Goal: Task Accomplishment & Management: Manage account settings

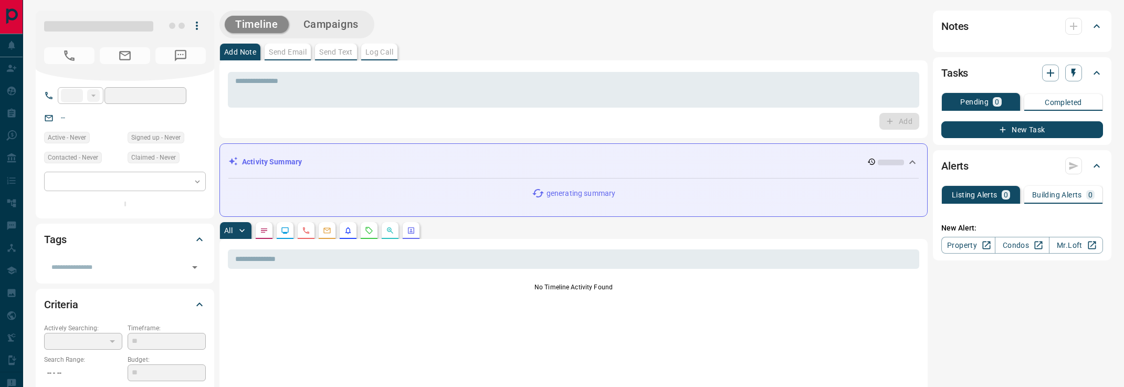
type input "**"
type input "**********"
type input "*"
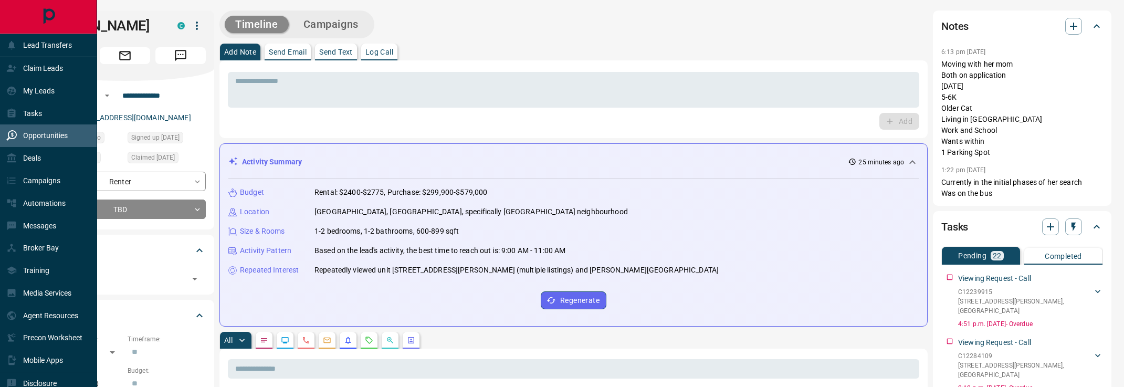
click at [35, 132] on p "Opportunities" at bounding box center [45, 135] width 45 height 8
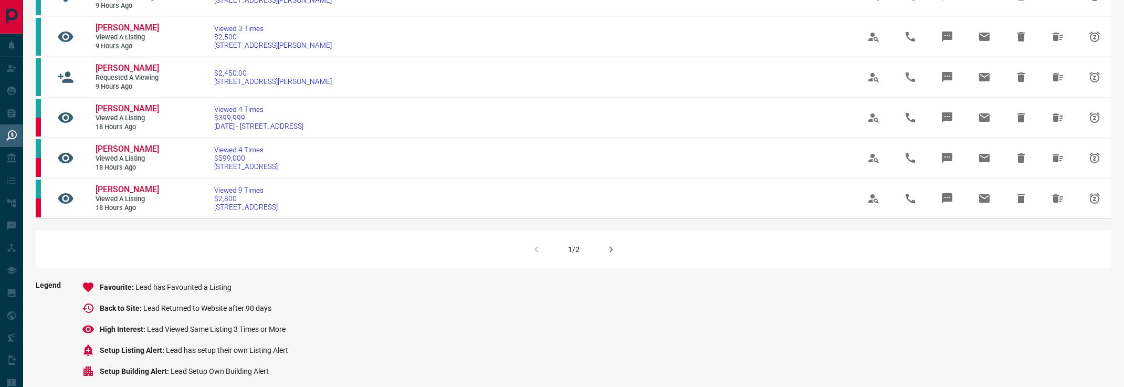
scroll to position [681, 0]
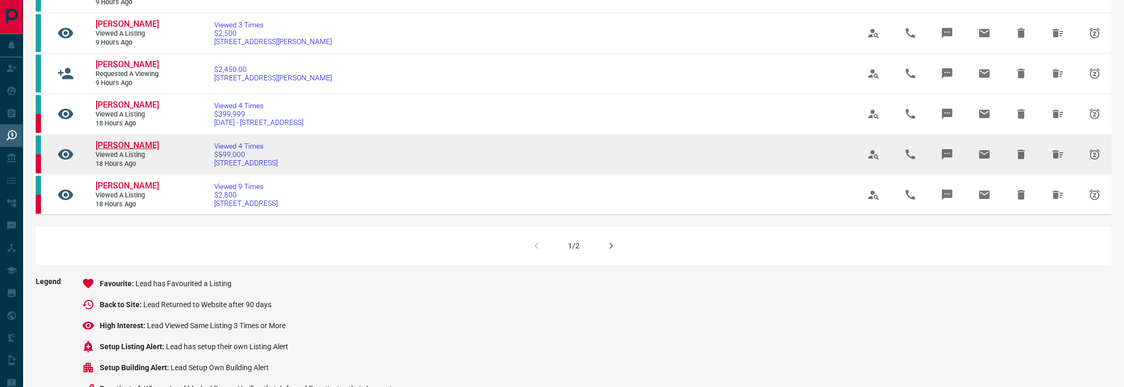
click at [141, 150] on span "[PERSON_NAME]" at bounding box center [128, 145] width 64 height 10
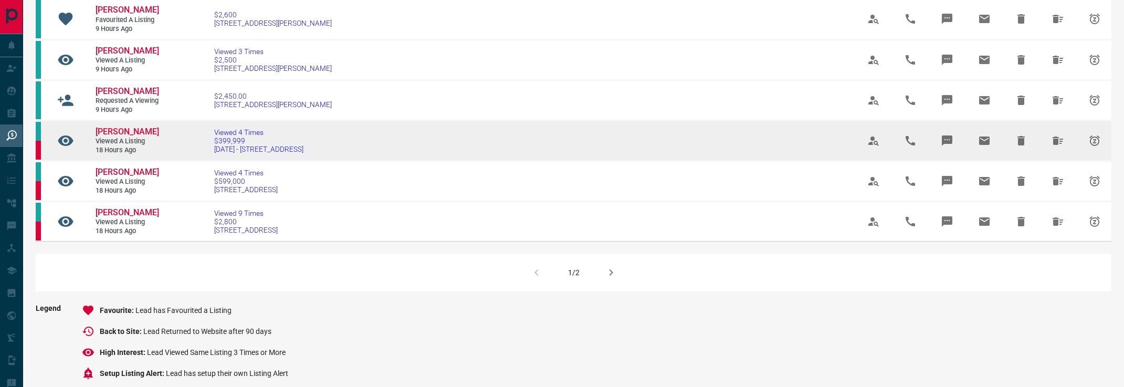
scroll to position [634, 0]
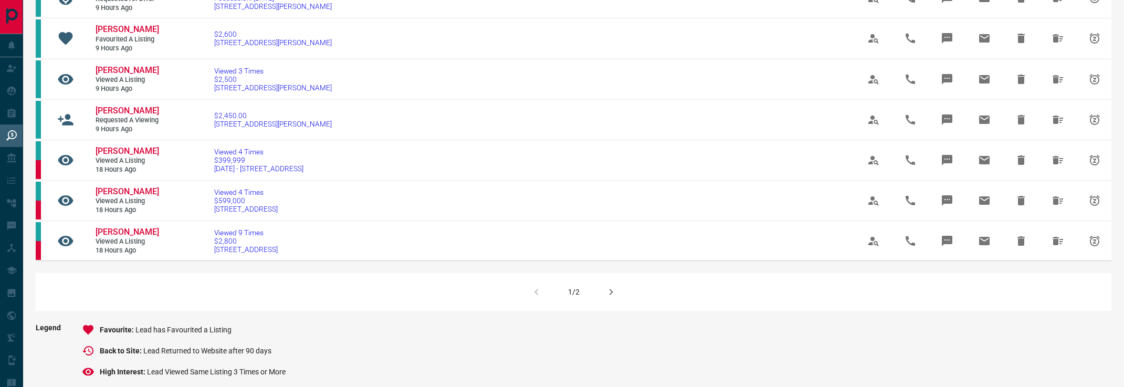
click at [621, 305] on button "button" at bounding box center [611, 291] width 25 height 25
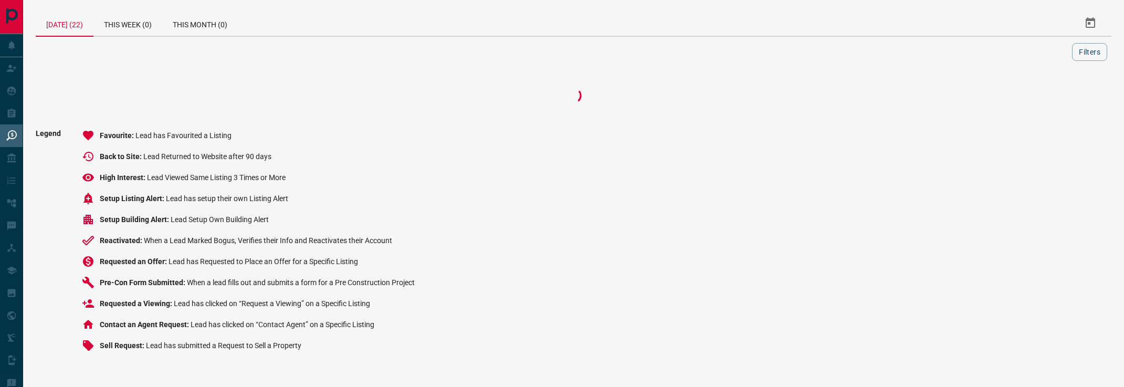
scroll to position [0, 0]
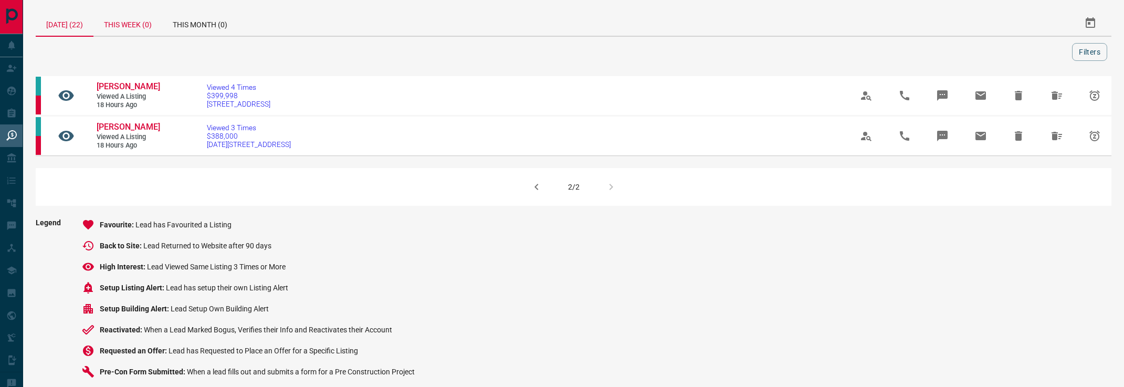
click at [131, 23] on div "This Week (0)" at bounding box center [127, 23] width 69 height 25
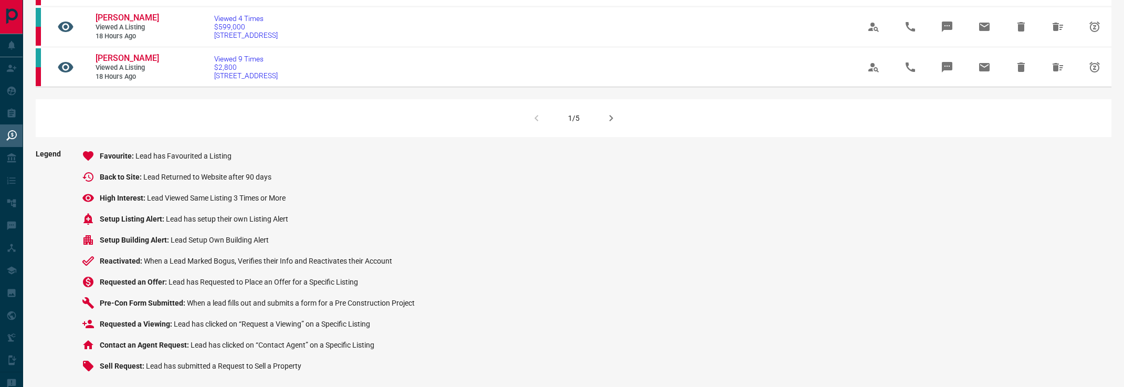
scroll to position [802, 0]
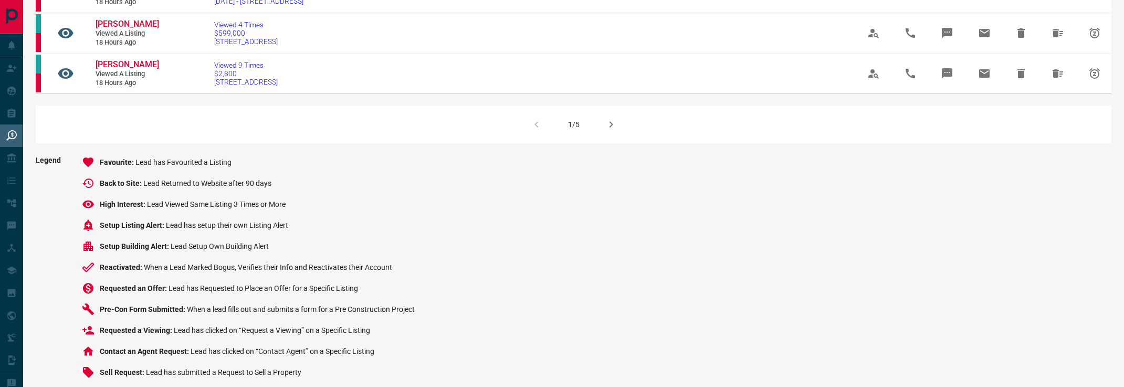
click at [613, 131] on icon "button" at bounding box center [611, 124] width 13 height 13
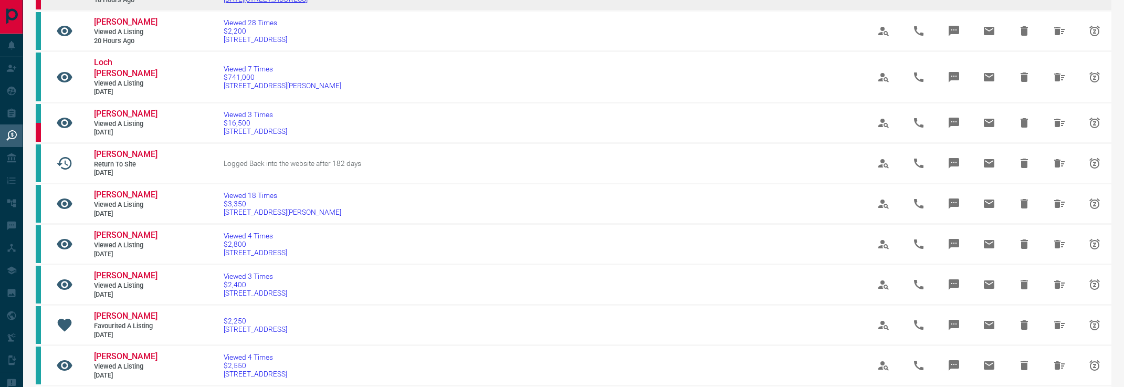
scroll to position [147, 0]
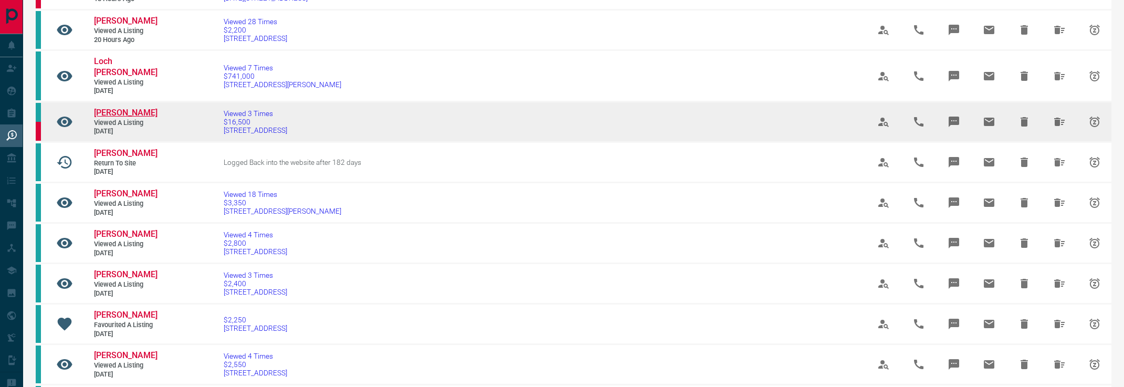
click at [129, 108] on span "[PERSON_NAME]" at bounding box center [126, 113] width 64 height 10
